Goal: Navigation & Orientation: Go to known website

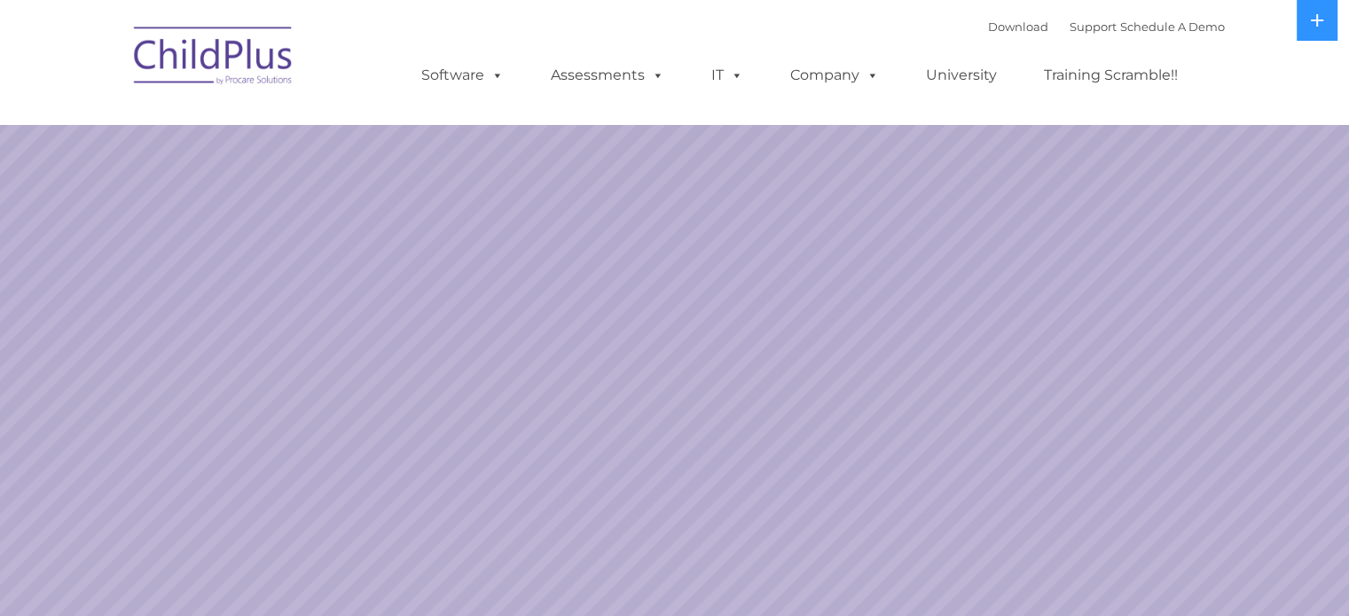
select select "MEDIUM"
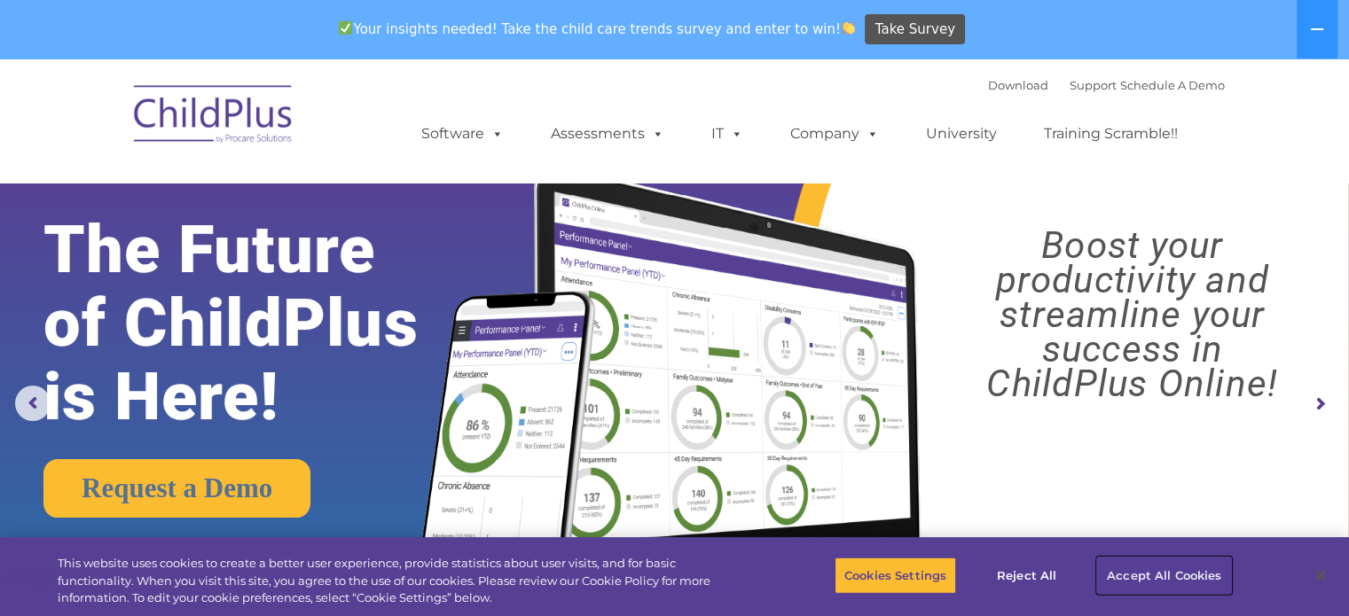
click at [1139, 571] on button "Accept All Cookies" at bounding box center [1164, 575] width 134 height 37
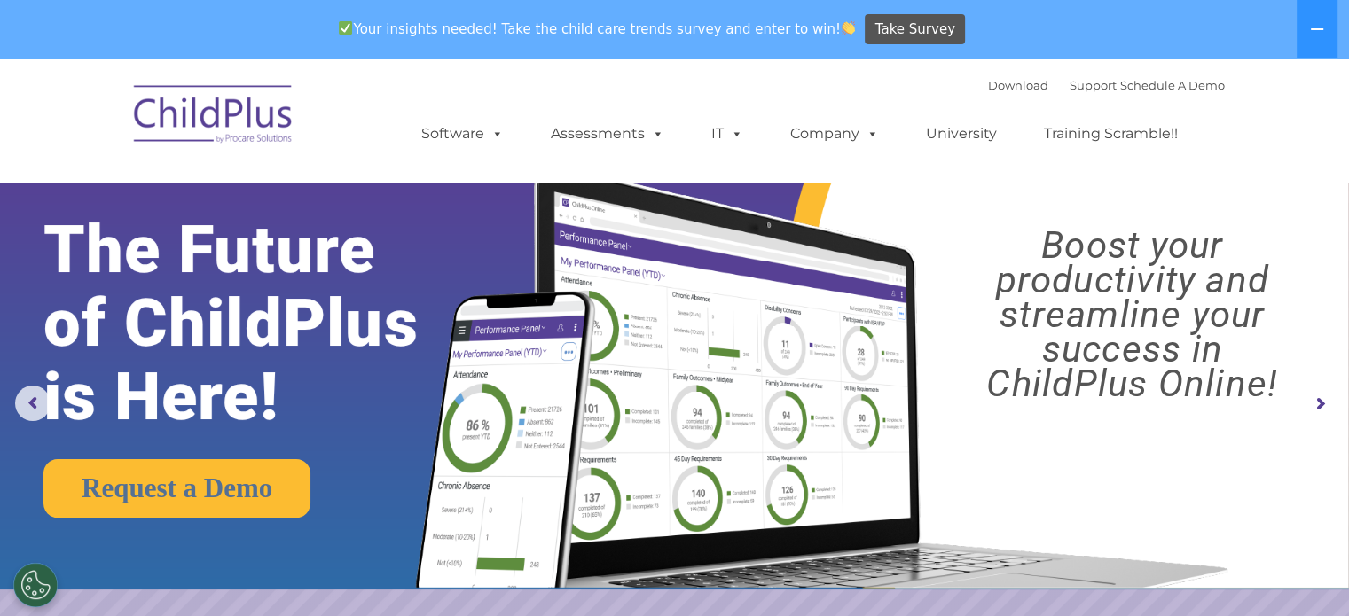
click at [1139, 283] on rs-layer "Boost your productivity and streamline your success in ChildPlus Online!" at bounding box center [1132, 314] width 400 height 173
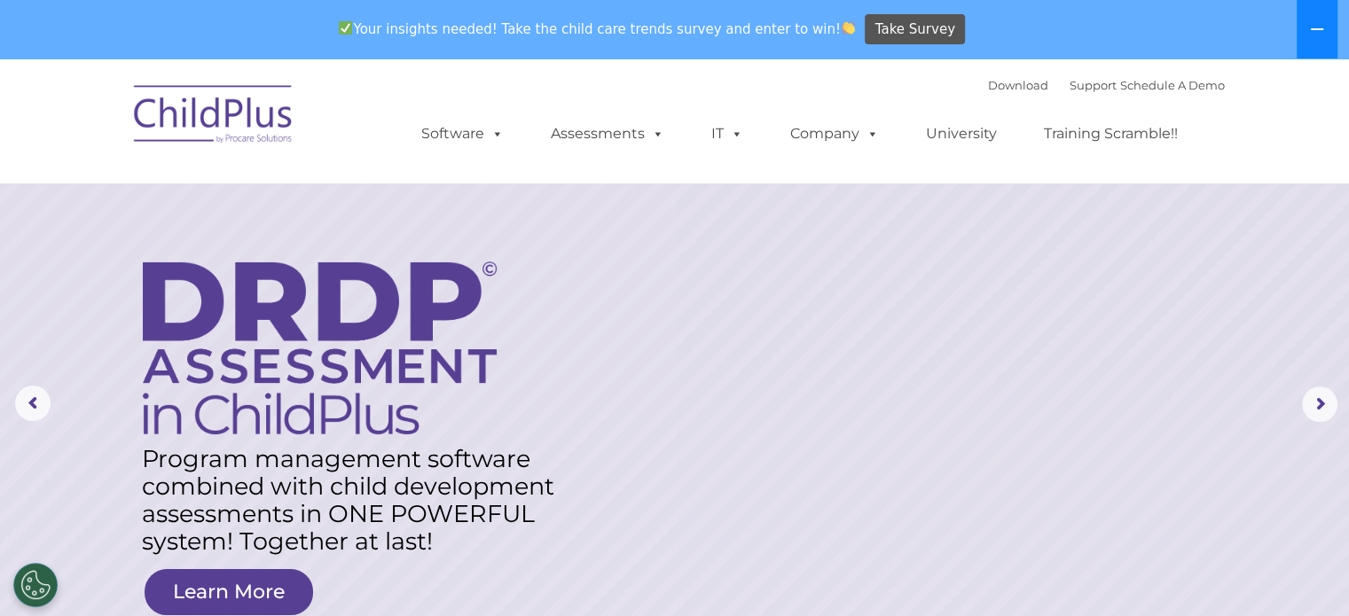
click at [1322, 26] on icon at bounding box center [1317, 29] width 14 height 14
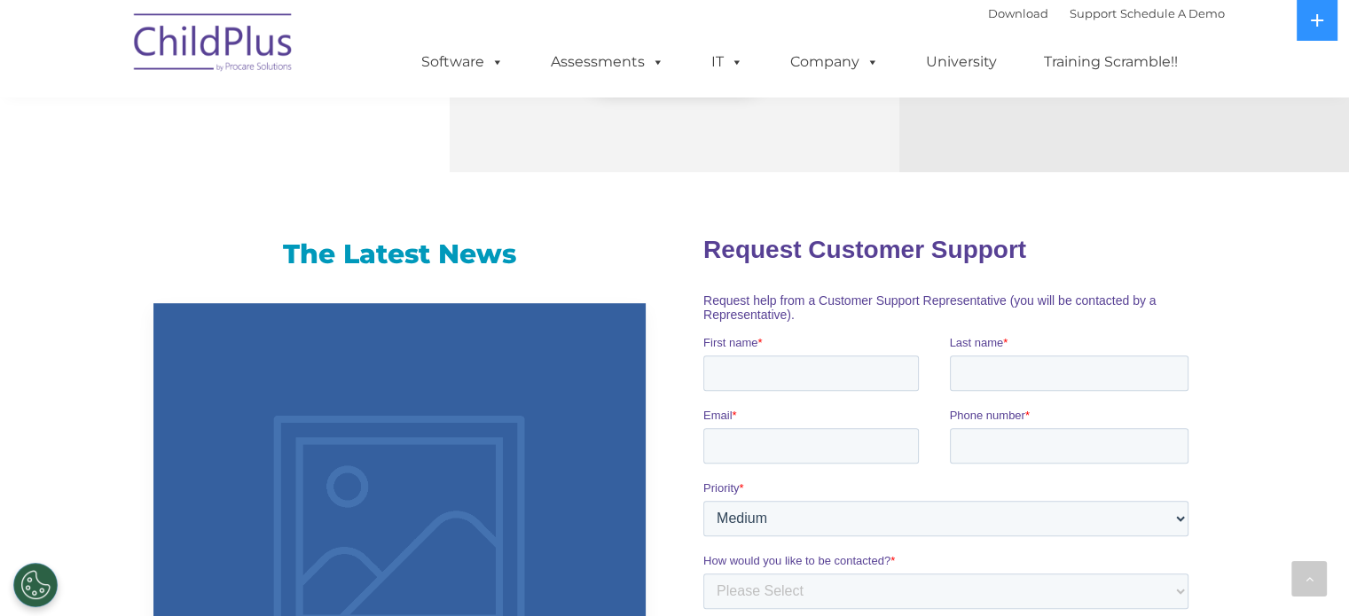
scroll to position [1004, 0]
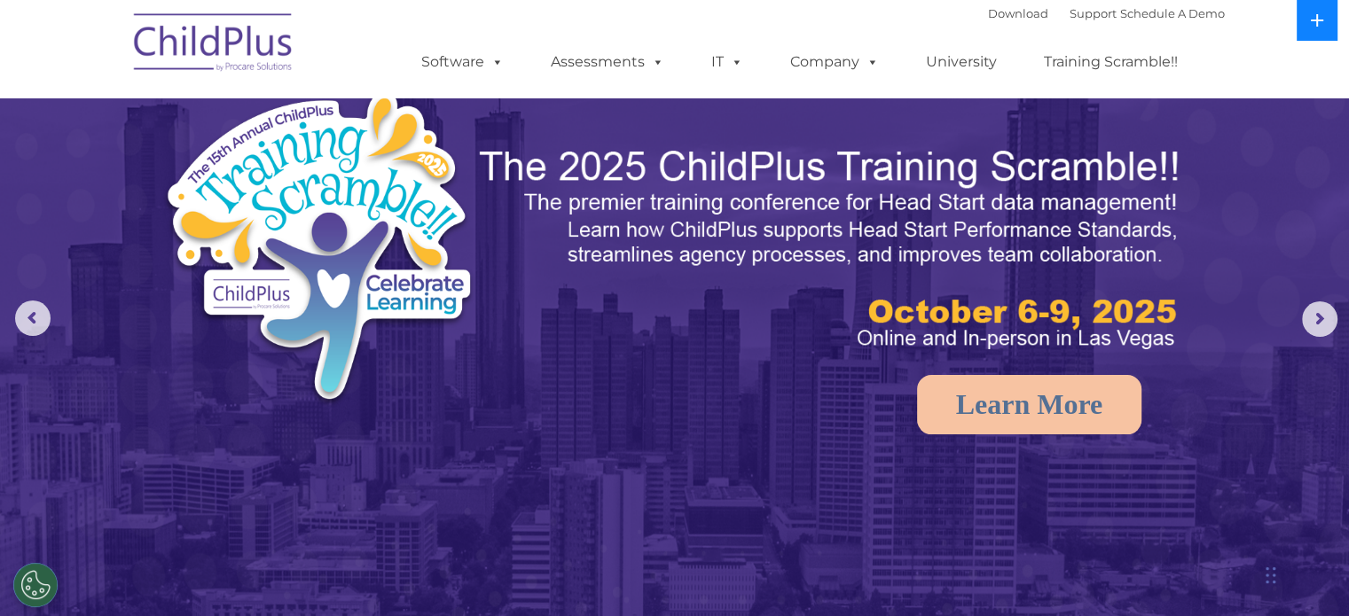
click at [1310, 22] on icon at bounding box center [1317, 20] width 14 height 14
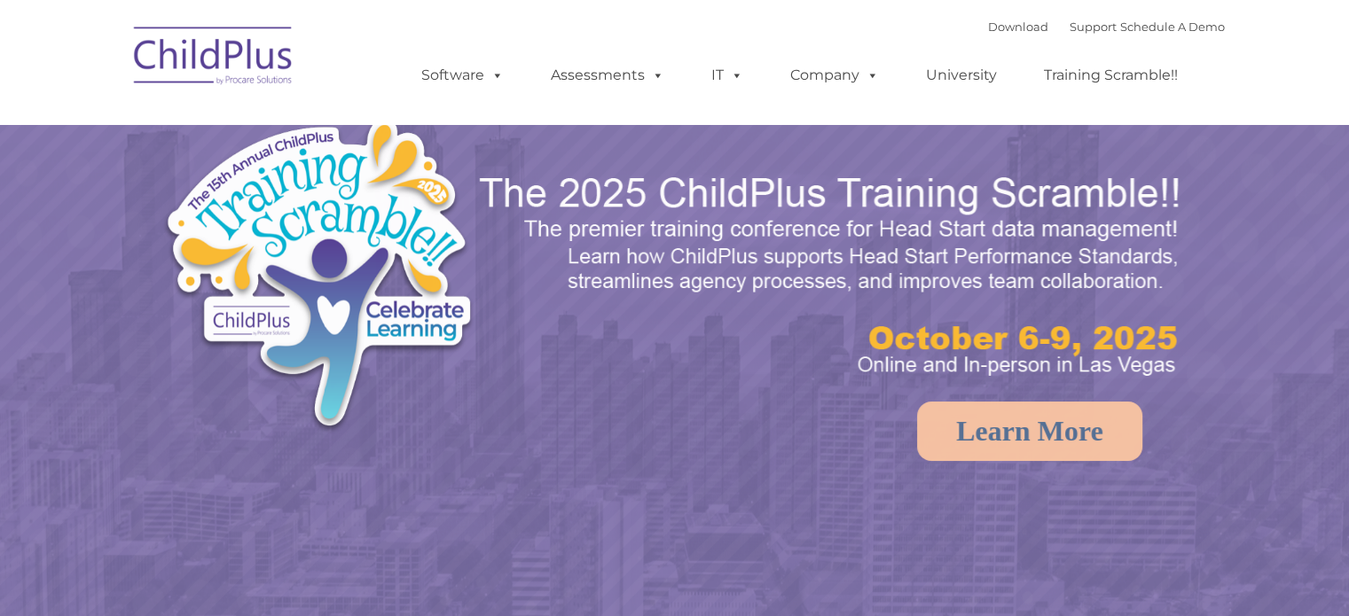
select select "MEDIUM"
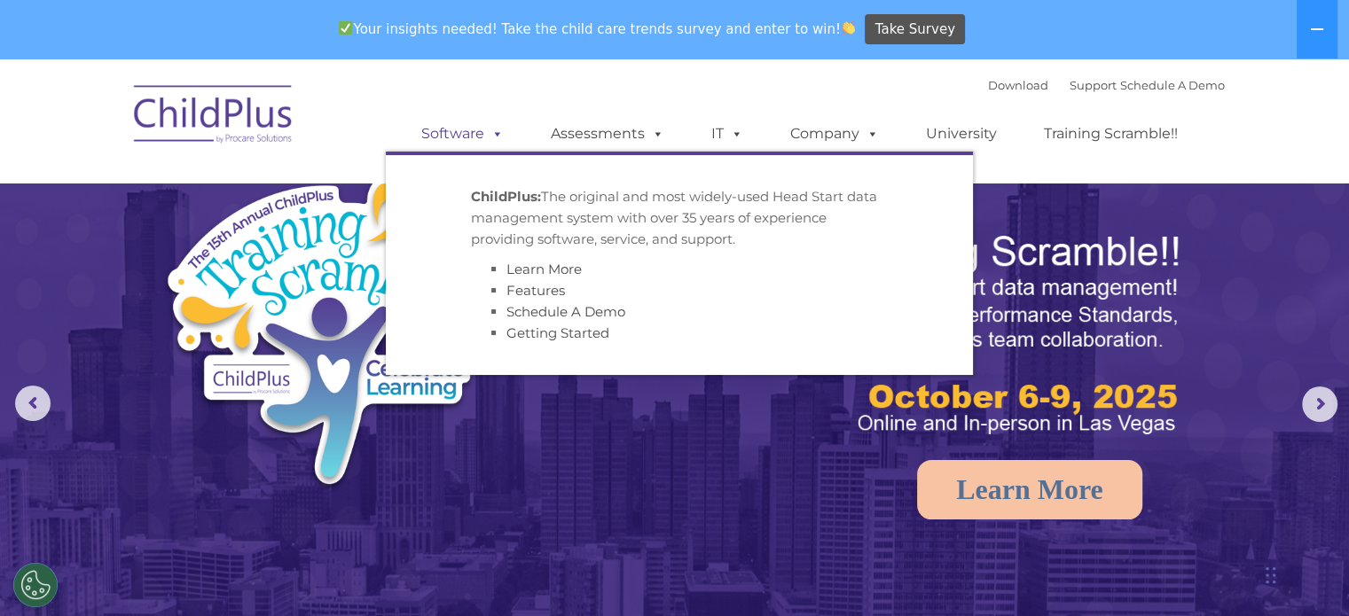
click at [497, 135] on span at bounding box center [494, 133] width 20 height 17
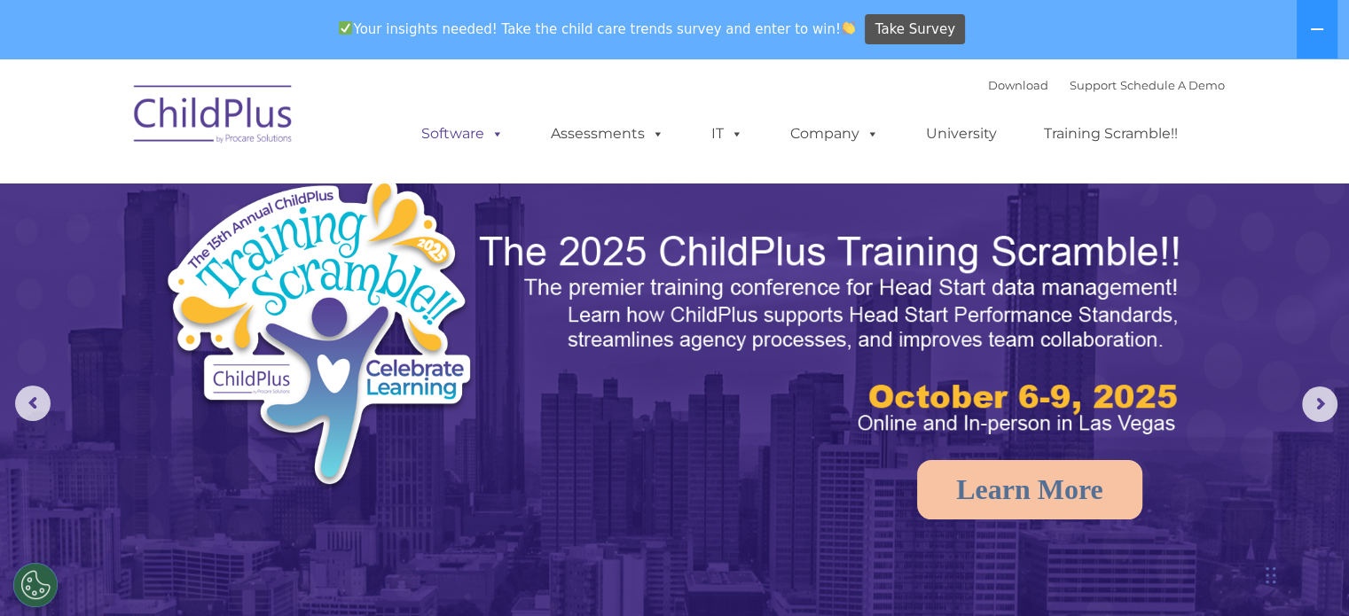
click at [497, 135] on span at bounding box center [494, 133] width 20 height 17
click at [223, 127] on img at bounding box center [213, 117] width 177 height 89
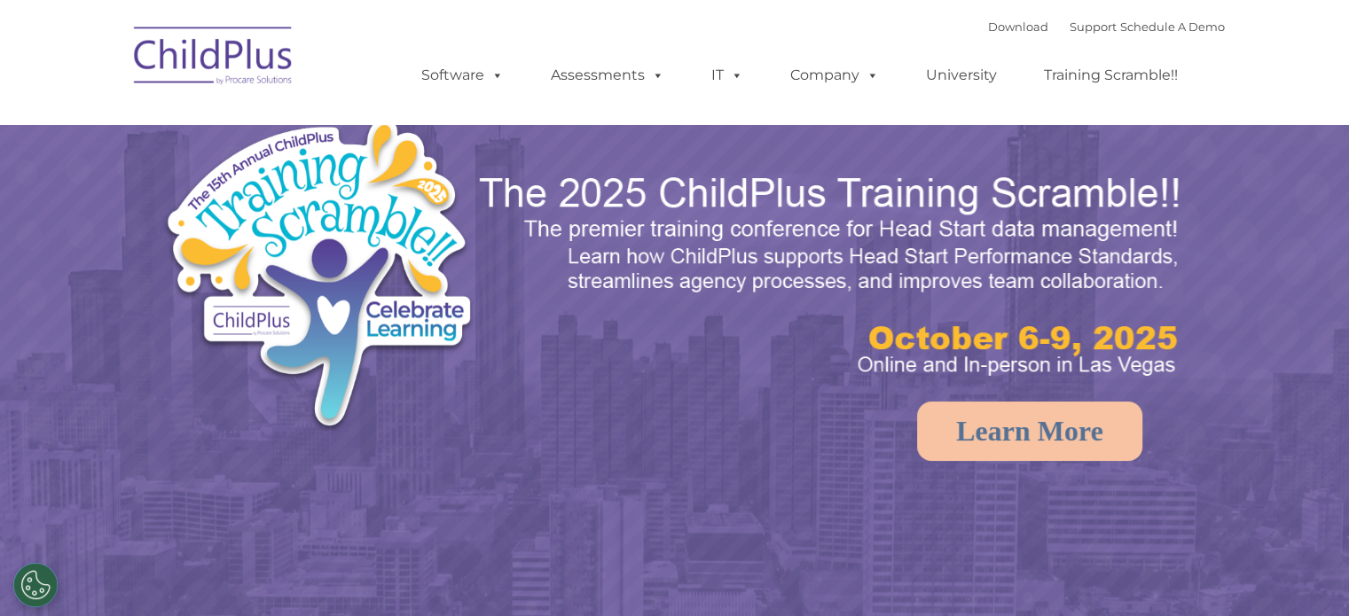
select select "MEDIUM"
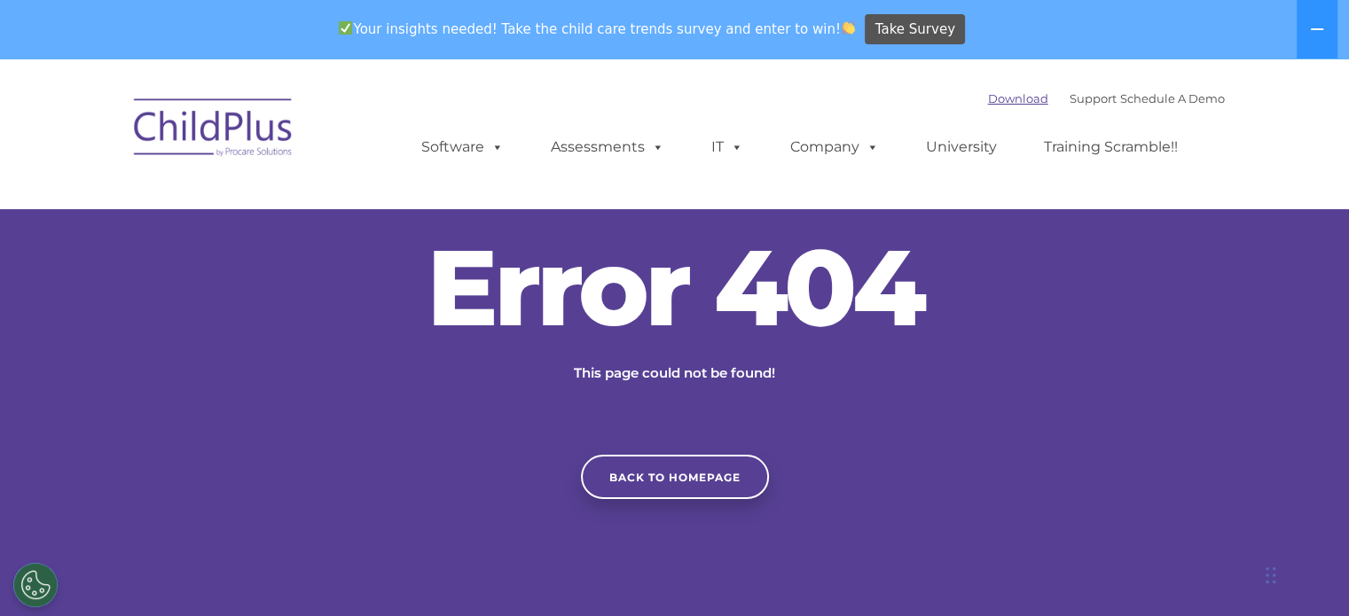
click at [988, 98] on link "Download" at bounding box center [1018, 98] width 60 height 14
